Goal: Browse casually

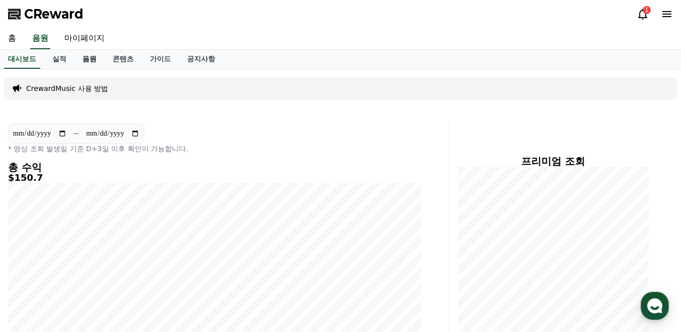
click at [92, 61] on link "음원" at bounding box center [89, 59] width 30 height 19
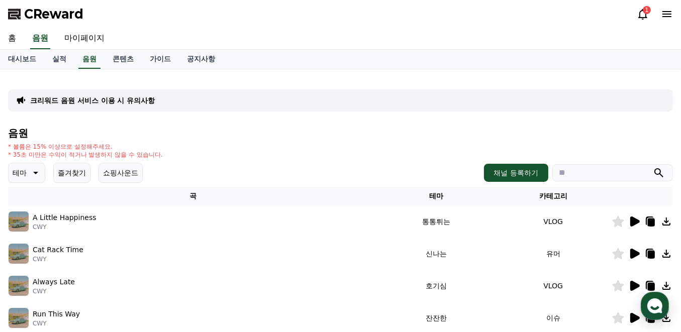
scroll to position [101, 0]
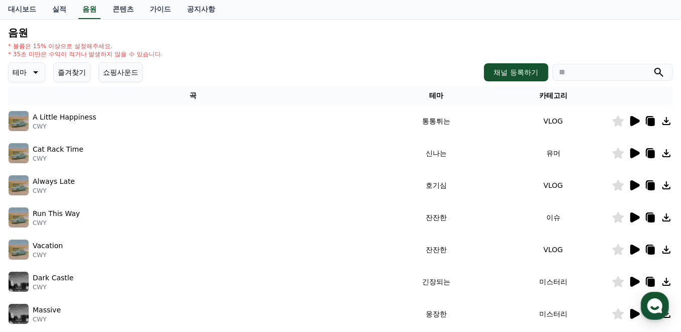
click at [35, 68] on icon at bounding box center [35, 72] width 12 height 12
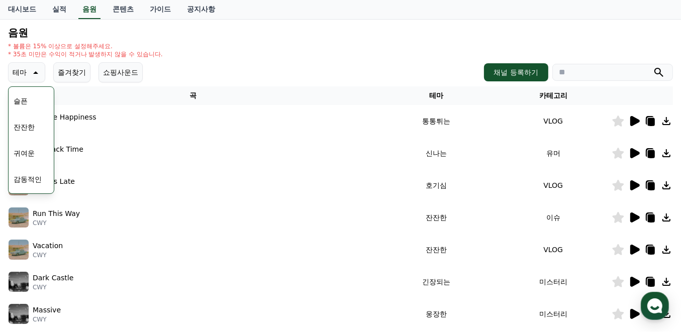
scroll to position [369, 0]
click at [35, 125] on button "잔잔한" at bounding box center [24, 123] width 29 height 22
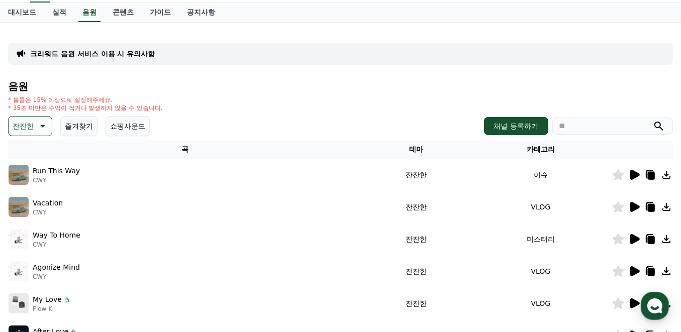
scroll to position [101, 0]
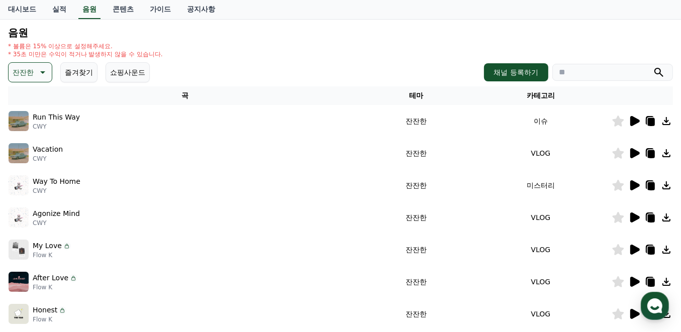
click at [633, 125] on icon at bounding box center [635, 121] width 12 height 12
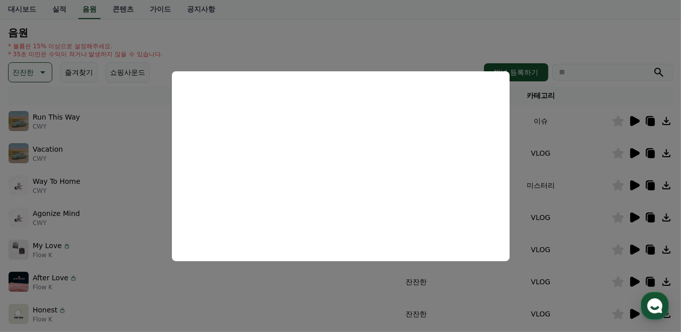
click at [622, 44] on button "close modal" at bounding box center [340, 166] width 681 height 332
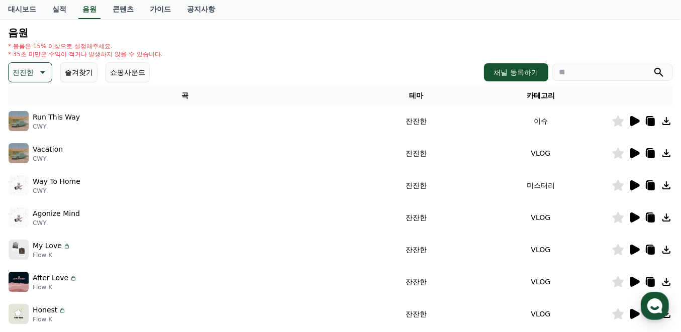
click at [631, 154] on icon at bounding box center [636, 153] width 10 height 10
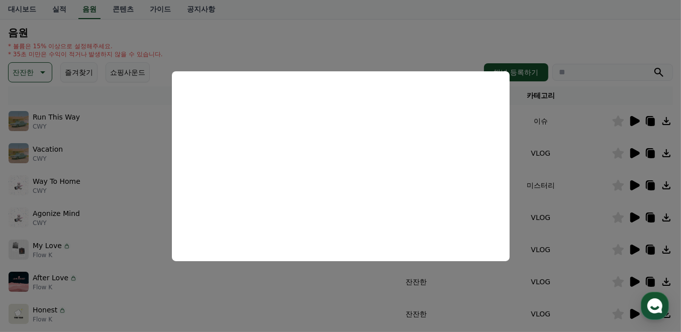
click at [454, 26] on button "close modal" at bounding box center [340, 166] width 681 height 332
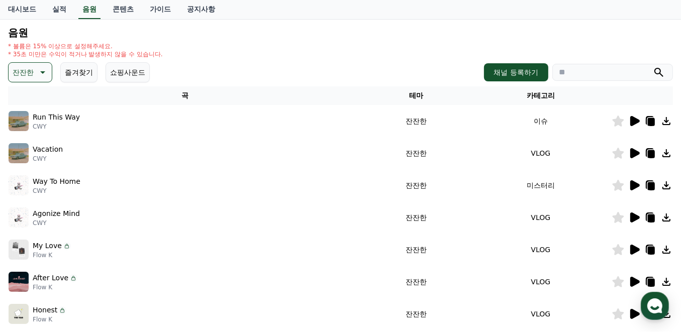
click at [635, 218] on icon at bounding box center [636, 218] width 10 height 10
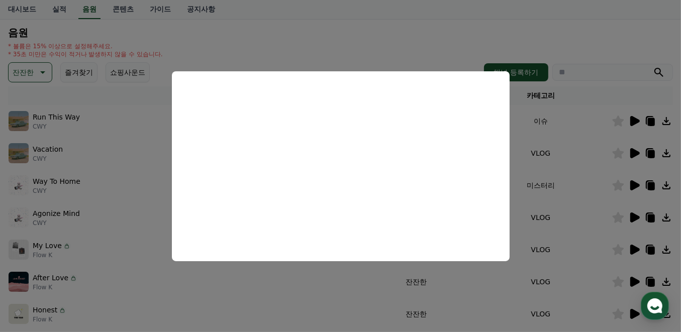
drag, startPoint x: 432, startPoint y: 21, endPoint x: 437, endPoint y: 26, distance: 6.4
click at [432, 21] on button "close modal" at bounding box center [340, 166] width 681 height 332
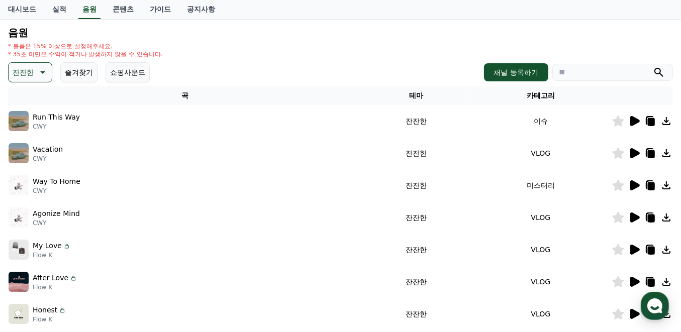
click at [668, 214] on icon at bounding box center [667, 218] width 12 height 12
click at [647, 219] on icon at bounding box center [650, 217] width 8 height 9
